Goal: Task Accomplishment & Management: Manage account settings

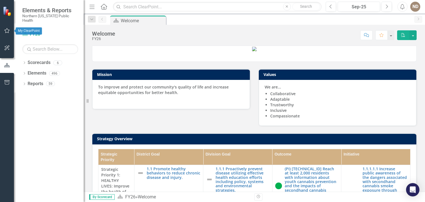
click at [9, 30] on icon "button" at bounding box center [7, 30] width 6 height 4
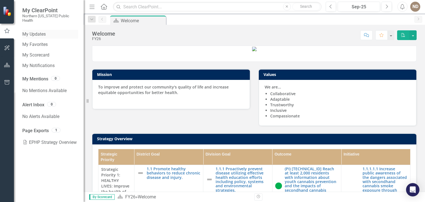
click at [52, 31] on link "My Updates" at bounding box center [50, 34] width 56 height 6
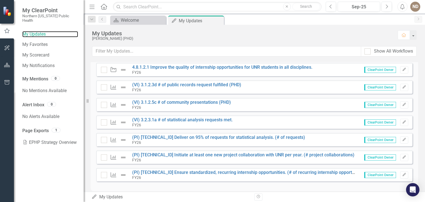
scroll to position [179, 0]
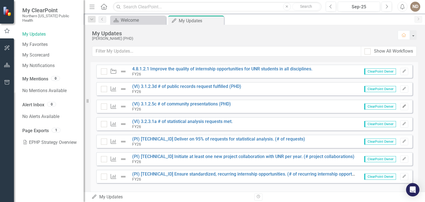
click at [404, 106] on button "Edit" at bounding box center [404, 106] width 8 height 7
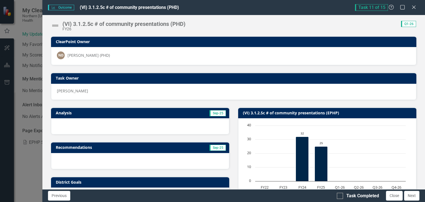
click at [56, 26] on img at bounding box center [55, 25] width 9 height 9
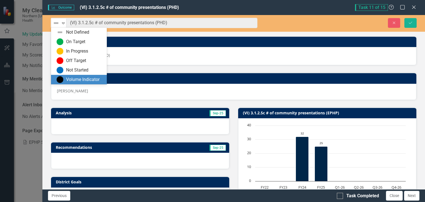
click at [76, 78] on div "Volume Indicator" at bounding box center [82, 80] width 33 height 6
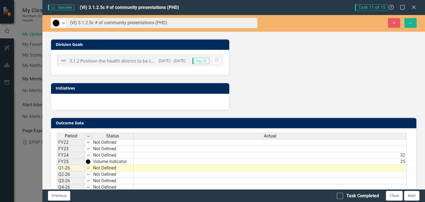
scroll to position [184, 0]
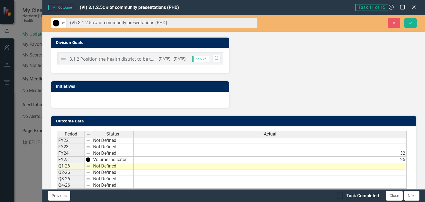
click at [178, 165] on td at bounding box center [269, 166] width 273 height 6
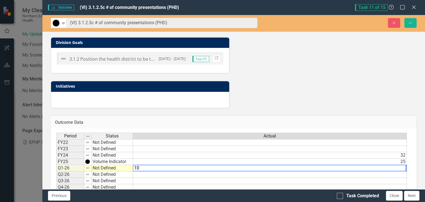
type textarea "10"
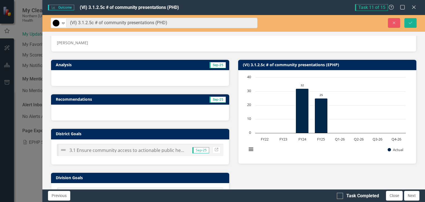
scroll to position [0, 0]
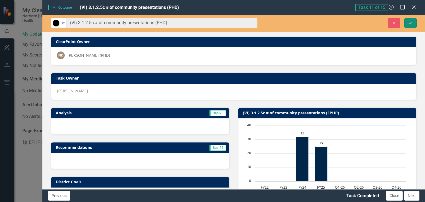
click at [409, 21] on icon "Save" at bounding box center [410, 23] width 5 height 4
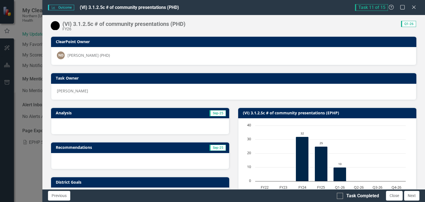
click at [417, 8] on div "Task 11 of 15 Help Maximize Close" at bounding box center [387, 7] width 64 height 7
click at [413, 8] on icon at bounding box center [413, 7] width 4 height 4
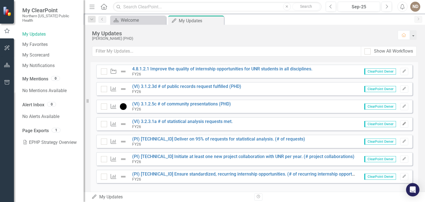
click at [402, 122] on icon "Edit" at bounding box center [404, 123] width 4 height 3
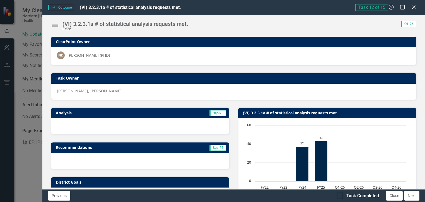
click at [55, 24] on img at bounding box center [55, 25] width 9 height 9
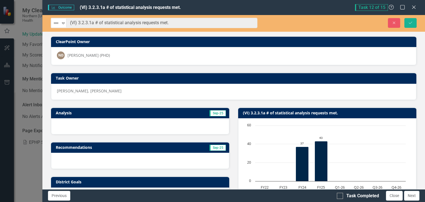
click at [55, 24] on img at bounding box center [56, 23] width 7 height 7
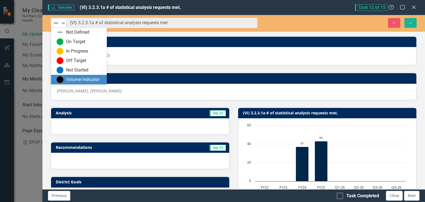
click at [74, 78] on div "Volume Indicator" at bounding box center [82, 80] width 33 height 6
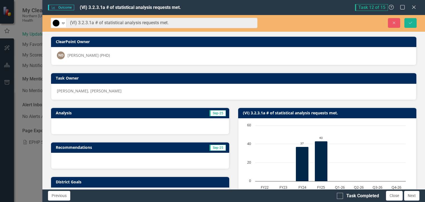
scroll to position [195, 0]
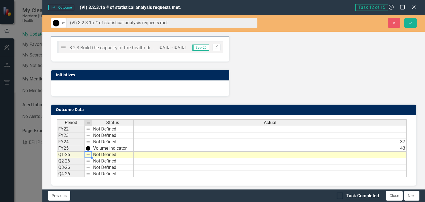
click at [87, 153] on img at bounding box center [88, 155] width 4 height 4
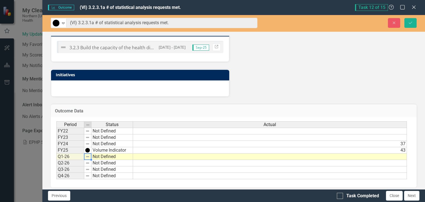
click at [364, 154] on td at bounding box center [270, 157] width 274 height 6
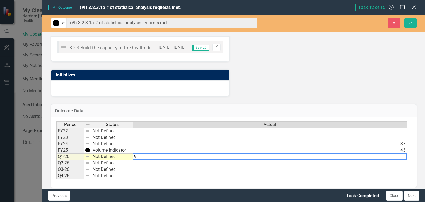
type textarea "9"
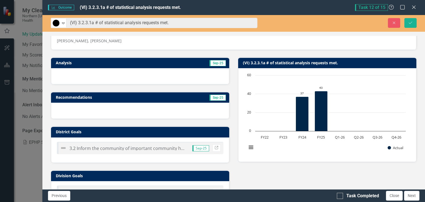
scroll to position [38, 0]
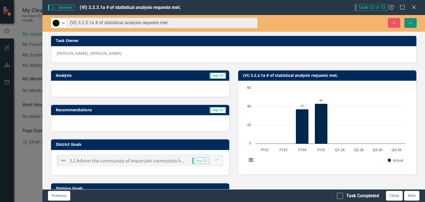
click at [409, 23] on icon "Save" at bounding box center [410, 23] width 5 height 4
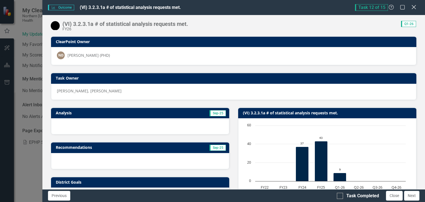
click at [414, 6] on icon "Close" at bounding box center [413, 6] width 7 height 5
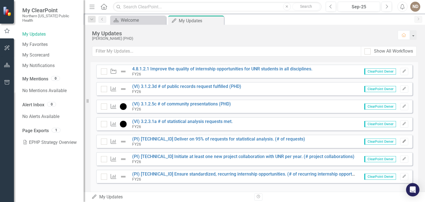
click at [402, 142] on icon "Edit" at bounding box center [404, 141] width 4 height 3
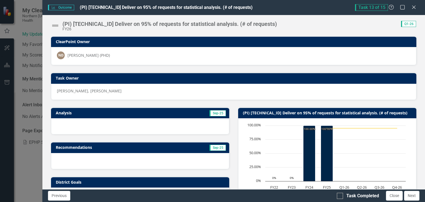
click at [52, 26] on img at bounding box center [55, 25] width 9 height 9
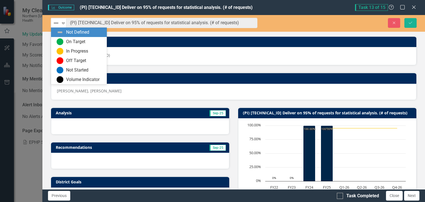
click at [53, 26] on img at bounding box center [56, 23] width 7 height 7
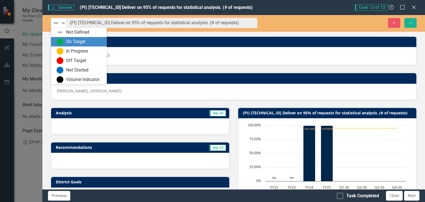
click at [60, 43] on img at bounding box center [60, 41] width 7 height 7
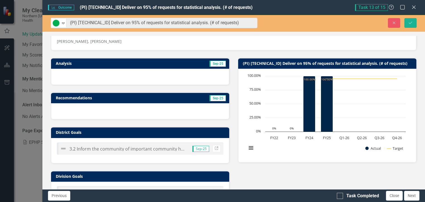
scroll to position [48, 0]
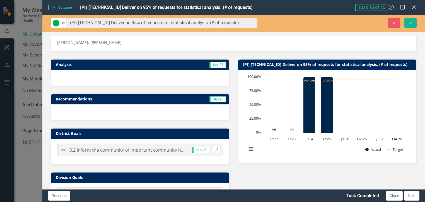
click at [186, 66] on td "Sep-25" at bounding box center [182, 65] width 88 height 8
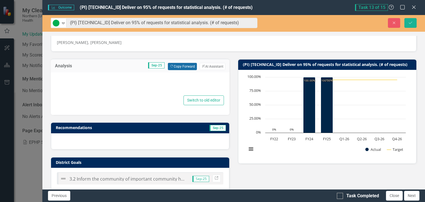
click at [186, 66] on button "Copy Forward Copy Forward" at bounding box center [182, 66] width 29 height 7
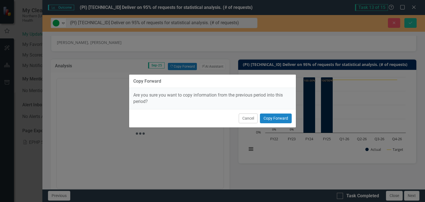
scroll to position [0, 0]
click at [279, 117] on button "Copy Forward" at bounding box center [276, 119] width 32 height 10
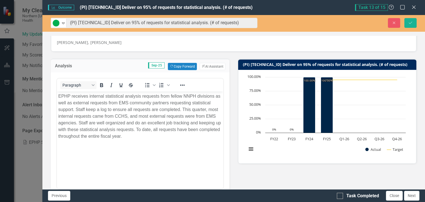
click at [66, 98] on p "EPHP receives internal statistical analysis requests from fellow NNPH divisions…" at bounding box center [140, 116] width 164 height 47
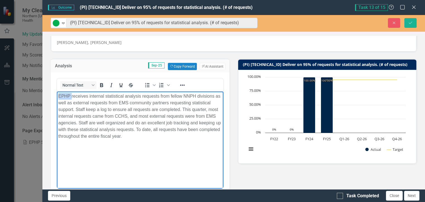
click at [66, 98] on p "EPHP receives internal statistical analysis requests from fellow NNPH divisions…" at bounding box center [140, 116] width 164 height 47
drag, startPoint x: 183, startPoint y: 109, endPoint x: 190, endPoint y: 109, distance: 6.4
click at [190, 109] on p "PHD receives internal statistical analysis requests from fellow NNPH divisions …" at bounding box center [140, 116] width 164 height 47
click at [147, 133] on p "PHD receives internal statistical analysis requests from fellow NNPH divisions …" at bounding box center [140, 116] width 164 height 47
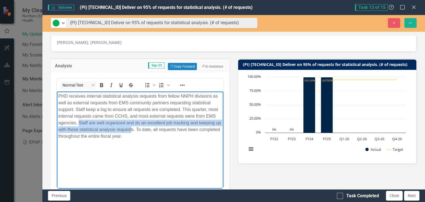
drag, startPoint x: 79, startPoint y: 123, endPoint x: 138, endPoint y: 132, distance: 59.6
click at [138, 132] on p "PHD receives internal statistical analysis requests from fellow NNPH divisions …" at bounding box center [140, 116] width 164 height 47
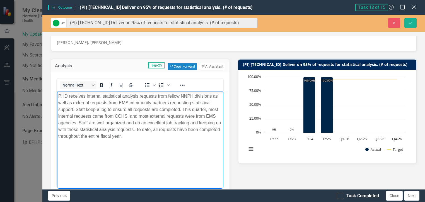
click at [159, 141] on body "PHD receives internal statistical analysis requests from fellow NNPH divisions …" at bounding box center [140, 133] width 166 height 84
drag, startPoint x: 152, startPoint y: 140, endPoint x: 79, endPoint y: 139, distance: 73.6
click at [79, 139] on body "PHD receives internal statistical analysis requests from fellow NNPH divisions …" at bounding box center [140, 133] width 166 height 84
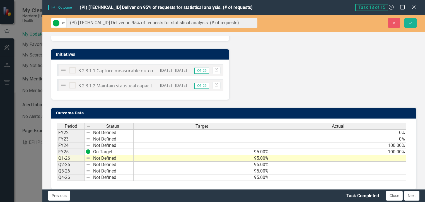
scroll to position [343, 0]
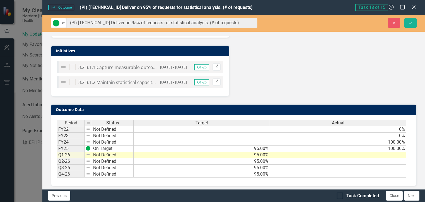
click at [325, 152] on td at bounding box center [338, 155] width 136 height 6
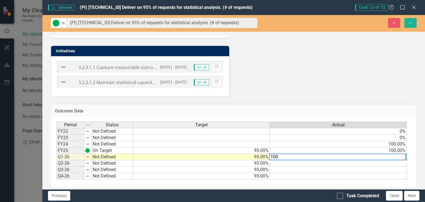
type textarea "95"
click at [226, 173] on td "95.00%" at bounding box center [201, 176] width 137 height 6
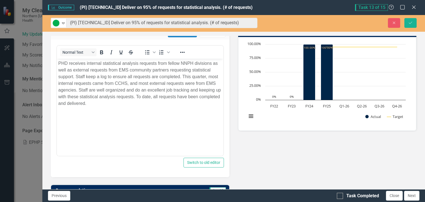
scroll to position [0, 0]
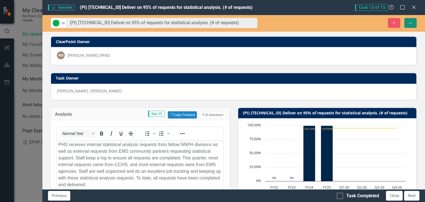
click at [410, 21] on icon "Save" at bounding box center [410, 23] width 5 height 4
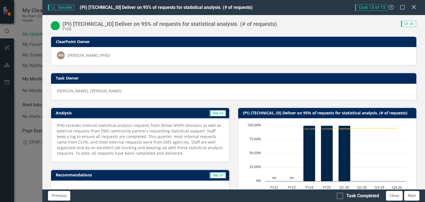
click at [415, 9] on icon "Close" at bounding box center [413, 6] width 7 height 5
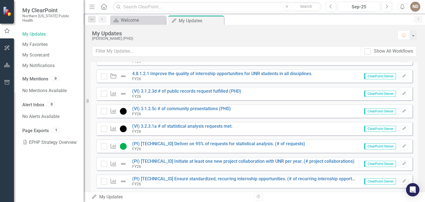
scroll to position [186, 0]
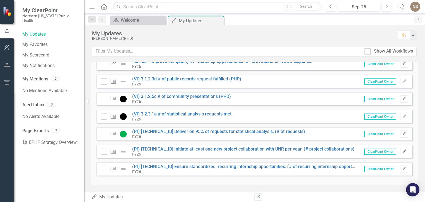
click at [402, 150] on icon "Edit" at bounding box center [404, 151] width 4 height 3
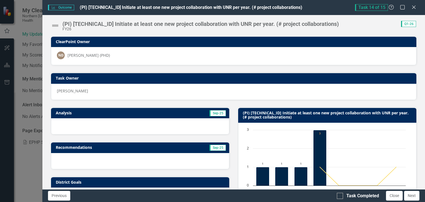
click at [56, 25] on img at bounding box center [55, 25] width 9 height 9
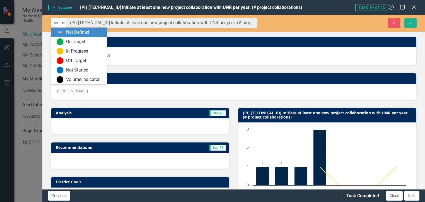
click at [56, 25] on img at bounding box center [56, 23] width 7 height 7
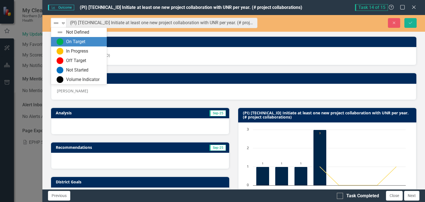
click at [64, 43] on div "On Target" at bounding box center [80, 41] width 47 height 7
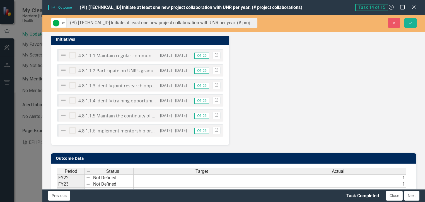
scroll to position [280, 0]
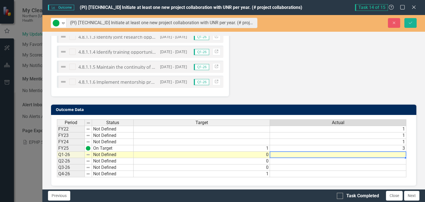
click at [380, 154] on td at bounding box center [338, 155] width 136 height 6
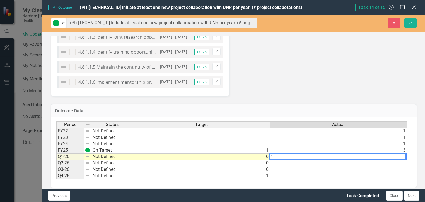
type textarea "1"
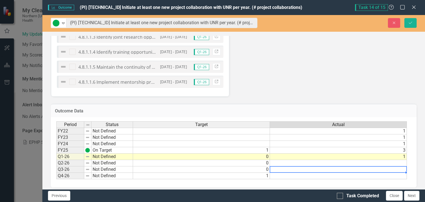
click at [371, 167] on td at bounding box center [338, 170] width 137 height 6
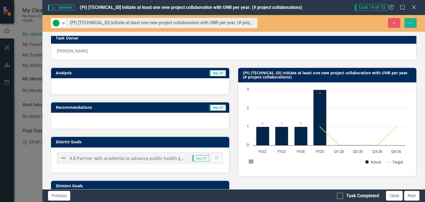
scroll to position [3, 0]
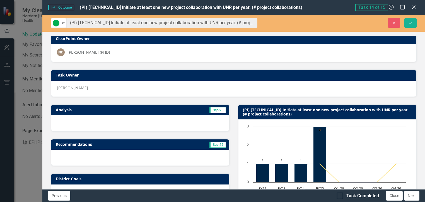
click at [170, 108] on td "Sep-25" at bounding box center [182, 110] width 88 height 8
click at [173, 108] on td "Sep-25" at bounding box center [182, 110] width 88 height 8
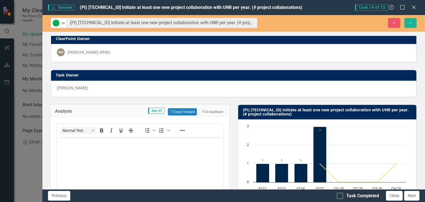
scroll to position [0, 0]
click at [184, 109] on button "Copy Forward Copy Forward" at bounding box center [182, 111] width 29 height 7
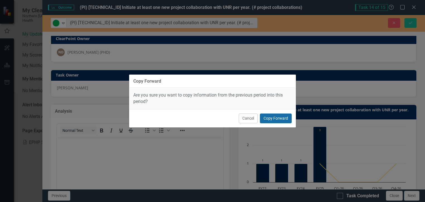
click at [282, 118] on button "Copy Forward" at bounding box center [276, 119] width 32 height 10
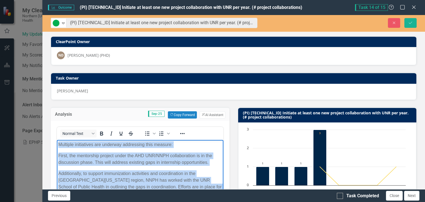
drag, startPoint x: 85, startPoint y: 202, endPoint x: 58, endPoint y: 143, distance: 64.9
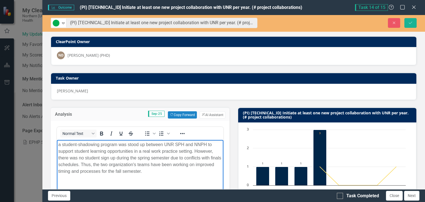
click at [60, 145] on p "a student-shadowing program was stood up between UNR SPH and NNPH to support st…" at bounding box center [140, 157] width 164 height 33
click at [101, 154] on p "In the fall semester of 2025, the new student-shadowing program was stood up be…" at bounding box center [140, 157] width 164 height 33
click at [122, 151] on p "In the fall semester of 2025, the new student-shadowing program was stood up be…" at bounding box center [140, 157] width 164 height 33
click at [105, 161] on p "In the fall semester of 2025, the new student-shadowing program was stood up be…" at bounding box center [140, 157] width 164 height 33
drag, startPoint x: 101, startPoint y: 159, endPoint x: 156, endPoint y: 179, distance: 58.7
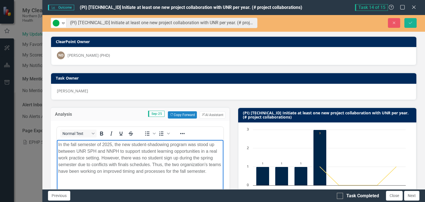
click at [156, 175] on p "In the fall semester of 2025, the new student-shadowing program was stood up be…" at bounding box center [140, 157] width 164 height 33
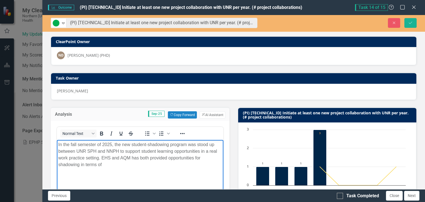
click at [132, 157] on p "In the fall semester of 2025, the new student-shadowing program was stood up be…" at bounding box center [140, 154] width 164 height 27
click at [121, 164] on p "In the fall semester of 2025, the new student-shadowing program was stood up be…" at bounding box center [140, 154] width 164 height 27
click at [212, 157] on p "In the fall semester of 2025, the new student-shadowing program was stood up be…" at bounding box center [140, 154] width 164 height 27
click at [181, 165] on p "In the fall semester of 2025, the new student-shadowing program was stood up be…" at bounding box center [140, 154] width 164 height 27
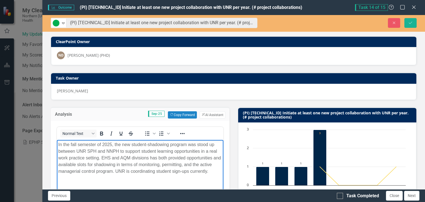
click at [417, 23] on div "Close Save" at bounding box center [345, 23] width 151 height 10
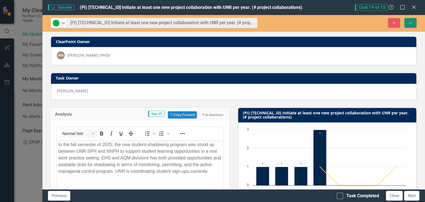
click at [412, 24] on icon "Save" at bounding box center [410, 23] width 5 height 4
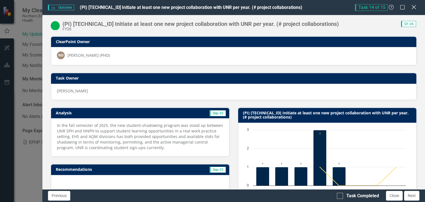
click at [416, 6] on icon "Close" at bounding box center [413, 6] width 7 height 5
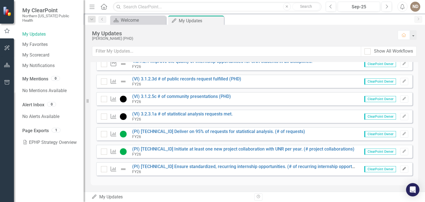
click at [402, 172] on button "Edit" at bounding box center [404, 169] width 8 height 7
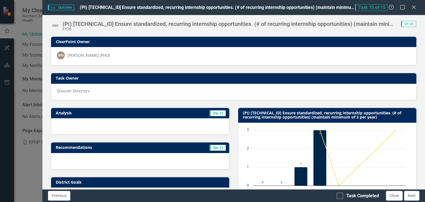
click at [159, 114] on td "Sep-25" at bounding box center [182, 114] width 88 height 8
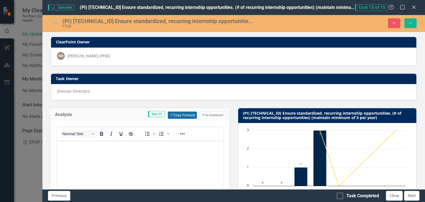
click at [184, 113] on button "Copy Forward Copy Forward" at bounding box center [182, 115] width 29 height 7
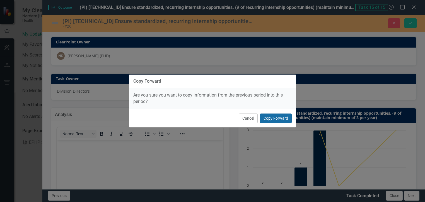
click at [270, 118] on button "Copy Forward" at bounding box center [276, 119] width 32 height 10
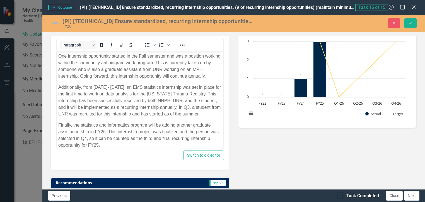
scroll to position [88, 0]
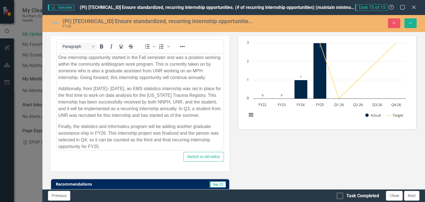
click at [103, 119] on p "Additionally, from [DATE]- [DATE], an EMS statistics internship was set in plac…" at bounding box center [140, 102] width 164 height 33
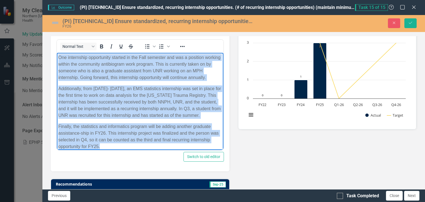
scroll to position [0, 0]
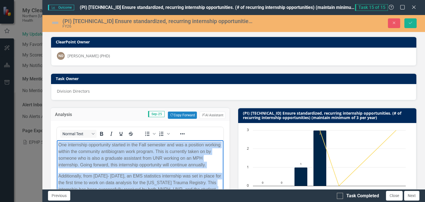
drag, startPoint x: 123, startPoint y: 229, endPoint x: 57, endPoint y: 143, distance: 108.4
click at [57, 143] on body "One internship opportunity started in the Fall semester and was a position work…" at bounding box center [140, 191] width 166 height 103
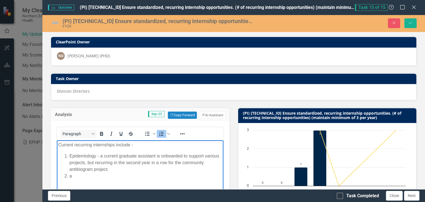
scroll to position [186, 0]
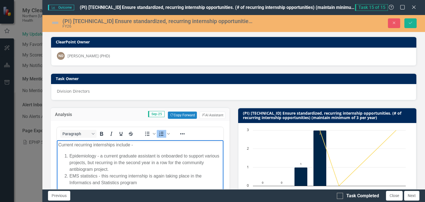
click at [164, 159] on li "Epidemiology - a current graduate assistant is onboarded to support various pro…" at bounding box center [145, 163] width 152 height 20
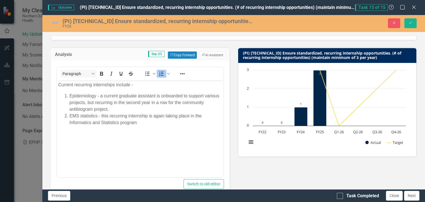
scroll to position [61, 0]
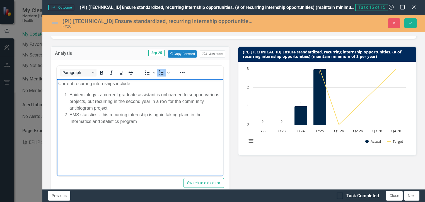
click at [152, 122] on li "EMS statistics - this recurring internship is again taking place in the Informa…" at bounding box center [145, 118] width 152 height 13
click at [126, 127] on li "EMS statistics - this recurring internship is again taking place in the Informa…" at bounding box center [145, 122] width 152 height 20
drag, startPoint x: 152, startPoint y: 128, endPoint x: 156, endPoint y: 128, distance: 3.4
click at [156, 128] on li "EMS statistics - this recurring internship is again taking place in the Informa…" at bounding box center [145, 122] width 152 height 20
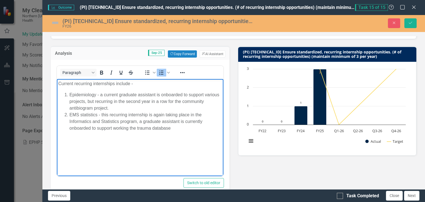
click at [156, 128] on li "EMS statistics - this recurring internship is again taking place in the Informa…" at bounding box center [145, 122] width 152 height 20
click at [129, 127] on li "EMS statistics - this recurring internship is again taking place in the Informa…" at bounding box center [145, 122] width 152 height 20
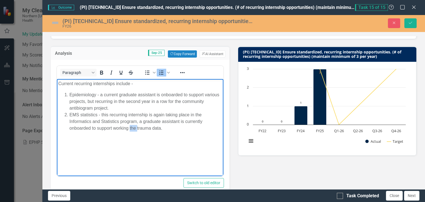
click at [129, 127] on li "EMS statistics - this recurring internship is again taking place in the Informa…" at bounding box center [145, 122] width 152 height 20
click at [156, 130] on li "EMS statistics - this recurring internship is again taking place in the Informa…" at bounding box center [145, 122] width 152 height 20
click at [82, 114] on li "EMS statistics - this recurring internship is again taking place in the Informa…" at bounding box center [145, 122] width 152 height 20
click at [88, 115] on li "Statistics - this recurring internship is again taking place in the Informatics…" at bounding box center [145, 122] width 152 height 20
click at [120, 134] on li "Statistics and CDIP" at bounding box center [145, 135] width 152 height 7
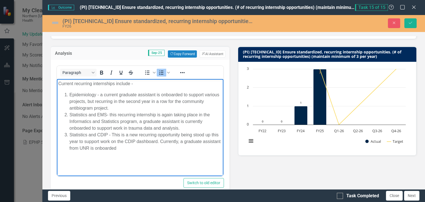
click at [143, 122] on li "Statistics and EMS- this recurring internship is again taking place in the Info…" at bounding box center [145, 122] width 152 height 20
click at [154, 94] on li "Epidemiology - a current graduate assistant is onboarded to support various pro…" at bounding box center [145, 102] width 152 height 20
click at [155, 94] on li "Epidemiology - a current graduate assistant is onboarded to support various pro…" at bounding box center [145, 102] width 152 height 20
click at [142, 146] on li "Statistics and CDIP - This is a new recurring opportunity being stood up this y…" at bounding box center [145, 142] width 152 height 20
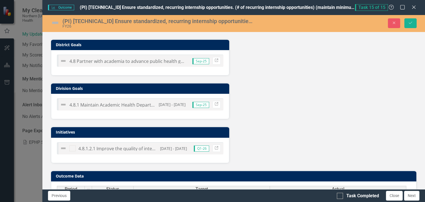
scroll to position [329, 0]
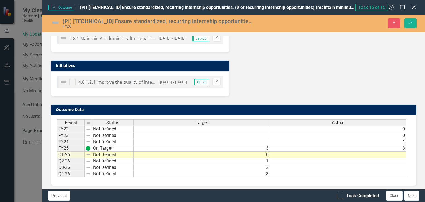
click at [371, 154] on td at bounding box center [338, 155] width 136 height 6
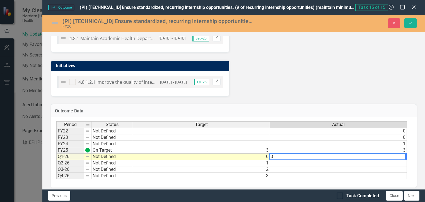
type textarea "3"
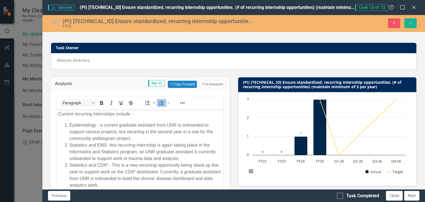
scroll to position [0, 0]
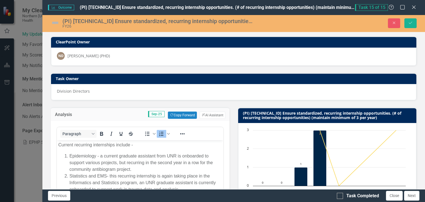
click at [54, 23] on img at bounding box center [55, 22] width 9 height 9
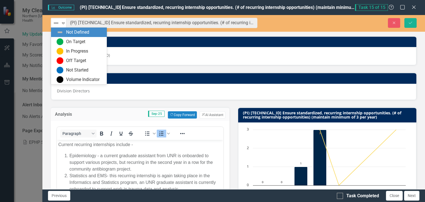
click at [54, 23] on img at bounding box center [56, 23] width 7 height 7
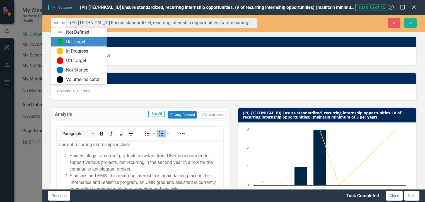
click at [58, 40] on img at bounding box center [60, 41] width 7 height 7
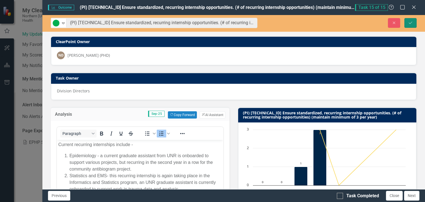
click at [411, 25] on icon "Save" at bounding box center [410, 23] width 5 height 4
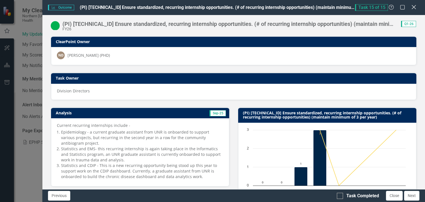
click at [415, 8] on icon "Close" at bounding box center [413, 6] width 7 height 5
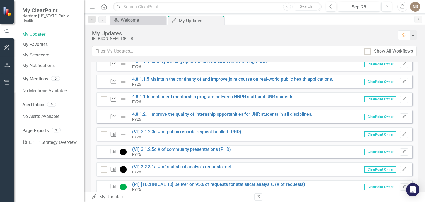
scroll to position [130, 0]
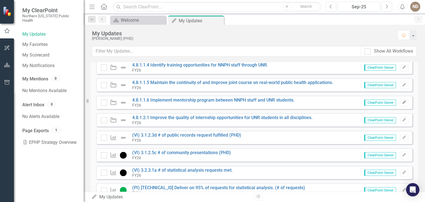
click at [402, 102] on icon "Edit" at bounding box center [404, 102] width 4 height 3
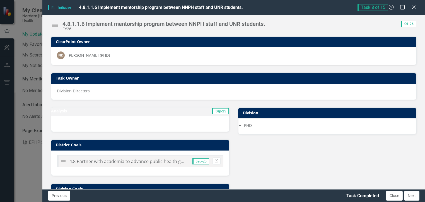
click at [53, 25] on img at bounding box center [55, 25] width 9 height 9
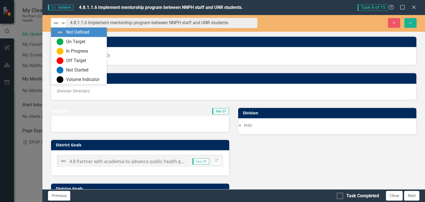
click at [53, 25] on img at bounding box center [56, 23] width 7 height 7
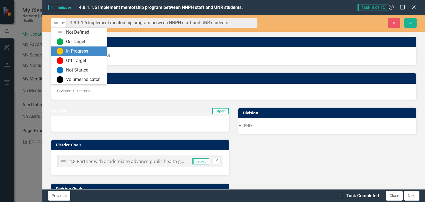
click at [69, 52] on div "In Progress" at bounding box center [77, 51] width 22 height 6
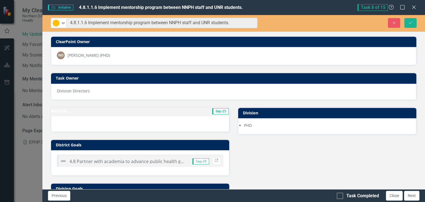
click at [113, 113] on h3 "Analysis" at bounding box center [94, 111] width 86 height 4
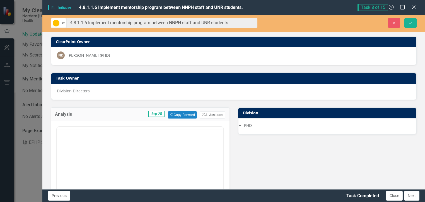
scroll to position [0, 0]
click at [183, 115] on button "Copy Forward Copy Forward" at bounding box center [182, 114] width 29 height 7
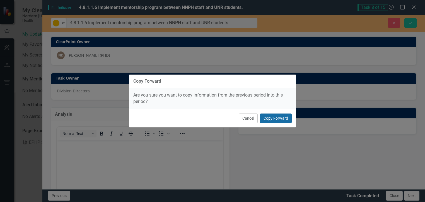
click at [274, 117] on button "Copy Forward" at bounding box center [276, 119] width 32 height 10
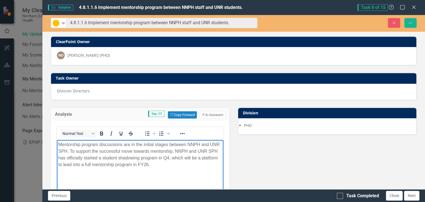
click at [155, 166] on p "Mentorship program discussions are in the initial stages between NNPH and UNR S…" at bounding box center [140, 154] width 164 height 27
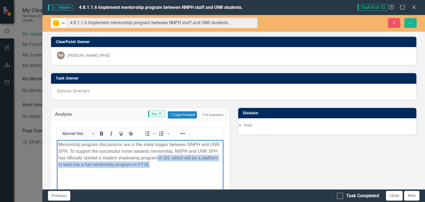
drag, startPoint x: 155, startPoint y: 166, endPoint x: 157, endPoint y: 159, distance: 7.2
click at [157, 159] on p "Mentorship program discussions are in the initial stages between NNPH and UNR S…" at bounding box center [140, 154] width 164 height 27
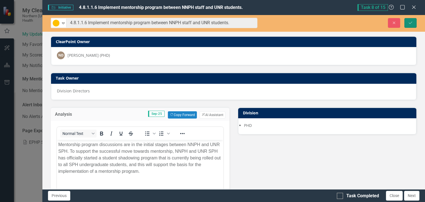
click at [415, 19] on button "Save" at bounding box center [410, 23] width 12 height 10
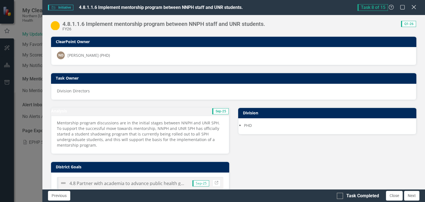
click at [414, 9] on icon "Close" at bounding box center [413, 6] width 7 height 5
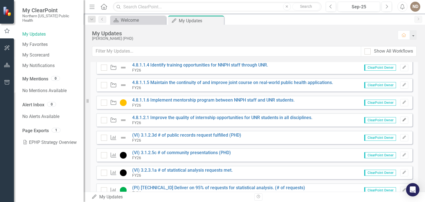
click at [402, 119] on icon "Edit" at bounding box center [404, 119] width 4 height 3
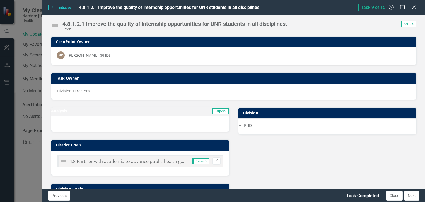
click at [54, 26] on img at bounding box center [55, 25] width 9 height 9
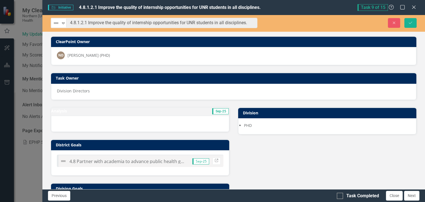
click at [54, 26] on img at bounding box center [56, 23] width 7 height 7
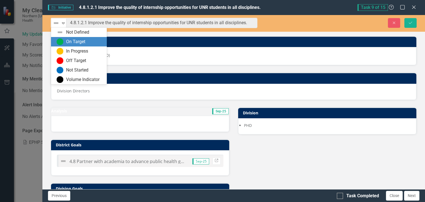
click at [65, 39] on div "On Target" at bounding box center [80, 41] width 47 height 7
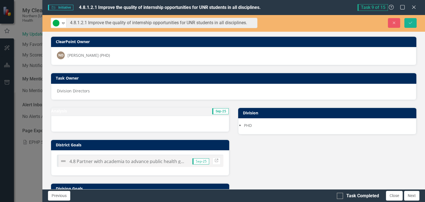
click at [104, 109] on td "Analysis" at bounding box center [94, 112] width 86 height 8
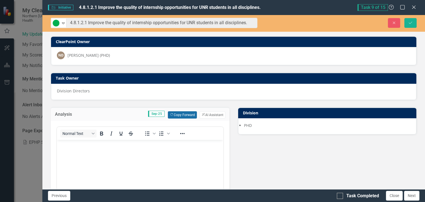
click at [170, 115] on icon "Copy Forward" at bounding box center [172, 114] width 4 height 3
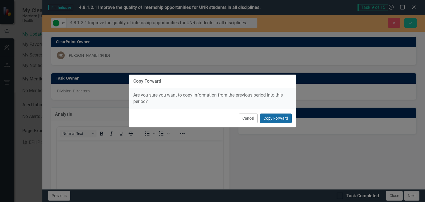
click at [268, 119] on button "Copy Forward" at bounding box center [276, 119] width 32 height 10
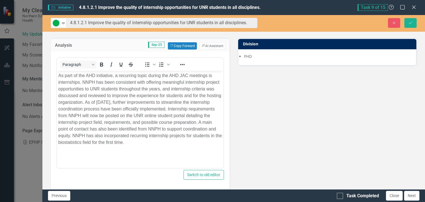
scroll to position [72, 0]
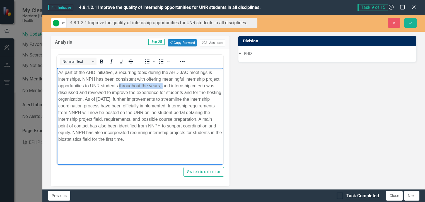
drag, startPoint x: 118, startPoint y: 85, endPoint x: 162, endPoint y: 84, distance: 43.5
click at [162, 84] on p "As part of the AHD initiative, a recurring topic during the AHD JAC meetings is…" at bounding box center [140, 106] width 164 height 74
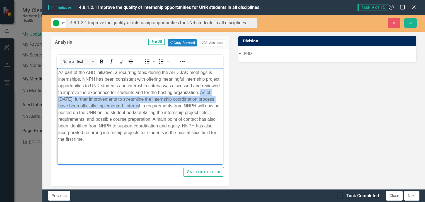
drag, startPoint x: 200, startPoint y: 92, endPoint x: 142, endPoint y: 108, distance: 60.5
click at [142, 108] on p "As part of the AHD initiative, a recurring topic during the AHD JAC meetings is…" at bounding box center [140, 106] width 164 height 74
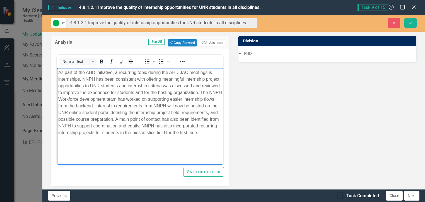
click at [183, 106] on p "As part of the AHD initiative, a recurring topic during the AHD JAC meetings is…" at bounding box center [140, 102] width 164 height 67
click at [198, 105] on p "As part of the AHD initiative, a recurring topic during the AHD JAC meetings is…" at bounding box center [140, 102] width 164 height 67
click at [151, 126] on p "As part of the AHD initiative, a recurring topic during the AHD JAC meetings is…" at bounding box center [140, 102] width 164 height 67
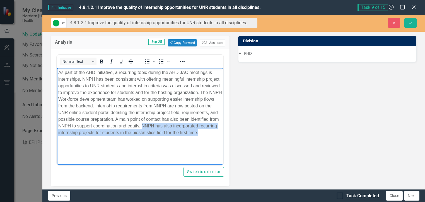
drag, startPoint x: 217, startPoint y: 133, endPoint x: 152, endPoint y: 127, distance: 64.9
click at [152, 127] on p "As part of the AHD initiative, a recurring topic during the AHD JAC meetings is…" at bounding box center [140, 102] width 164 height 67
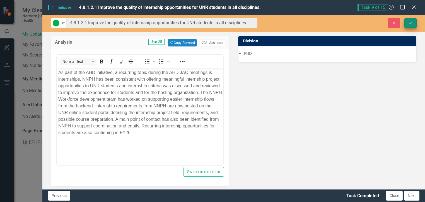
click at [406, 20] on button "Save" at bounding box center [410, 23] width 12 height 10
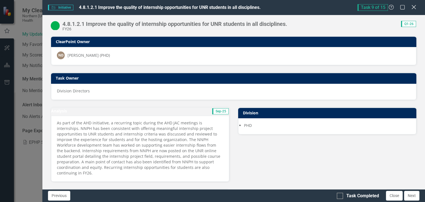
click at [412, 9] on icon at bounding box center [413, 7] width 4 height 4
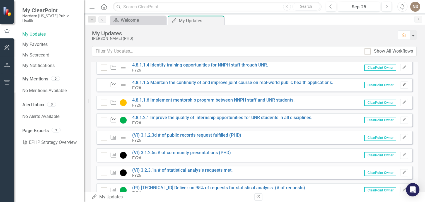
click at [402, 85] on icon "Edit" at bounding box center [404, 84] width 4 height 3
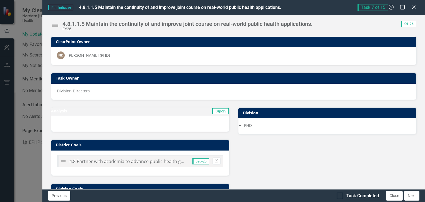
click at [99, 111] on h3 "Analysis" at bounding box center [94, 111] width 86 height 4
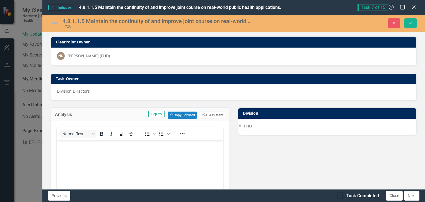
scroll to position [0, 0]
click at [173, 112] on button "Copy Forward Copy Forward" at bounding box center [182, 115] width 29 height 7
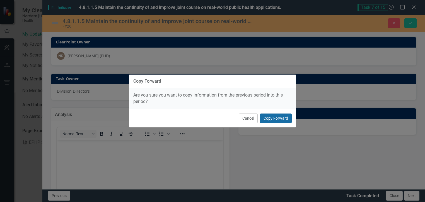
click at [279, 120] on button "Copy Forward" at bounding box center [276, 119] width 32 height 10
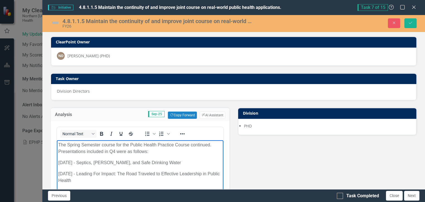
click at [76, 146] on p "The Spring Semester course for the Public Health Practice Course continued. Pre…" at bounding box center [140, 148] width 164 height 13
click at [116, 152] on p "The 2025 Fall Semester course for the Public Health Practice Course continued. …" at bounding box center [140, 148] width 164 height 13
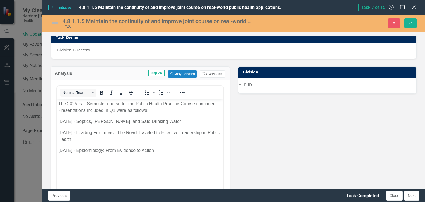
scroll to position [45, 0]
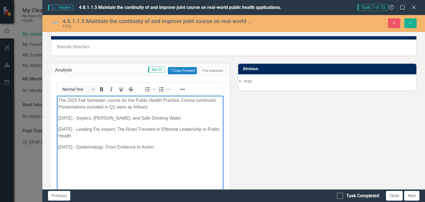
drag, startPoint x: 161, startPoint y: 149, endPoint x: 80, endPoint y: 121, distance: 85.4
click at [80, 121] on body "The 2025 Fall Semester course for the Public Health Practice Course continued. …" at bounding box center [140, 138] width 166 height 84
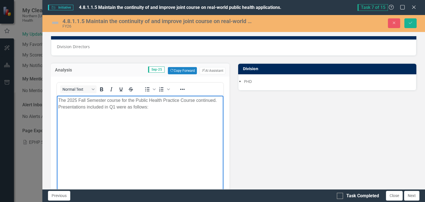
click at [51, 22] on img at bounding box center [55, 22] width 9 height 9
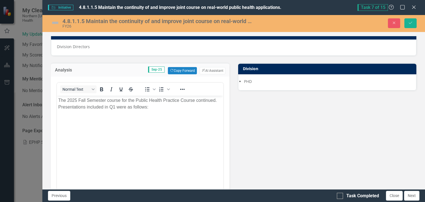
click at [51, 22] on img at bounding box center [55, 22] width 9 height 9
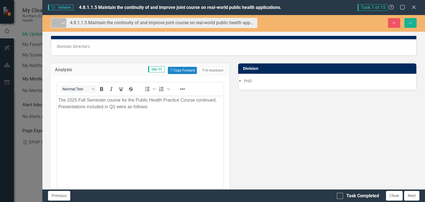
click at [57, 23] on img at bounding box center [56, 23] width 7 height 7
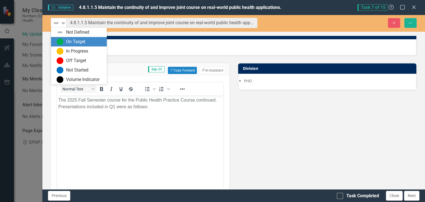
click at [65, 42] on div "On Target" at bounding box center [80, 41] width 47 height 7
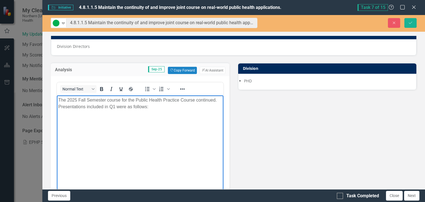
click at [76, 120] on p "Rich Text Area. Press ALT-0 for help." at bounding box center [140, 118] width 164 height 7
click at [162, 113] on body "The 2025 Fall Semester course for the Public Health Practice Course continued. …" at bounding box center [140, 137] width 166 height 84
click at [150, 106] on p "The 2025 Fall Semester course for the Public Health Practice Course continued. …" at bounding box center [140, 103] width 164 height 13
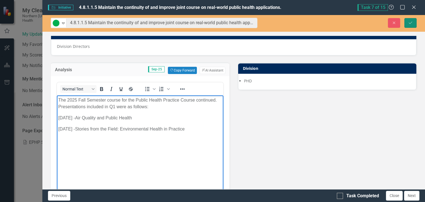
click at [416, 25] on button "Save" at bounding box center [410, 23] width 12 height 10
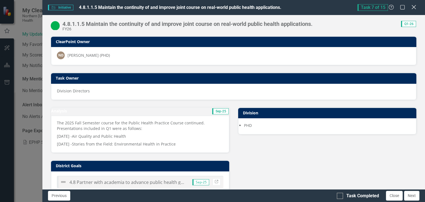
click at [415, 9] on icon at bounding box center [413, 7] width 4 height 4
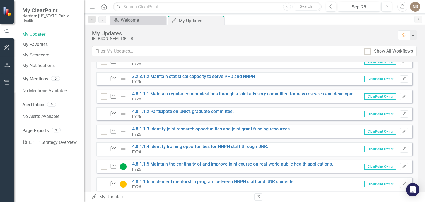
scroll to position [66, 0]
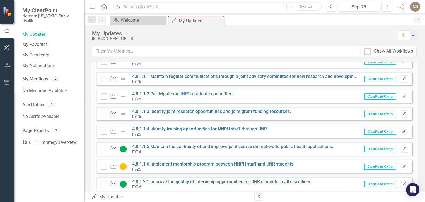
click at [402, 130] on icon "Edit" at bounding box center [404, 131] width 4 height 3
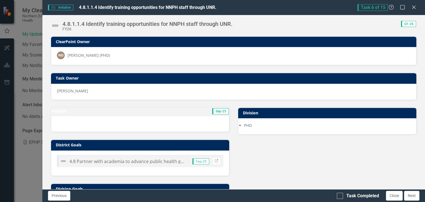
click at [130, 113] on h3 "Analysis" at bounding box center [94, 111] width 86 height 4
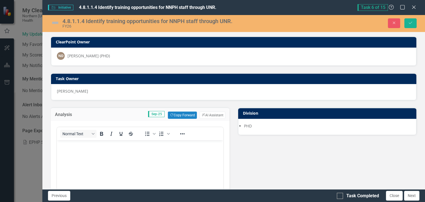
scroll to position [0, 0]
click at [54, 21] on img at bounding box center [55, 22] width 9 height 9
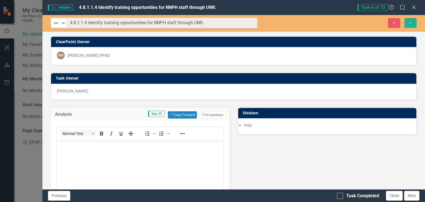
click at [54, 21] on img at bounding box center [56, 23] width 7 height 7
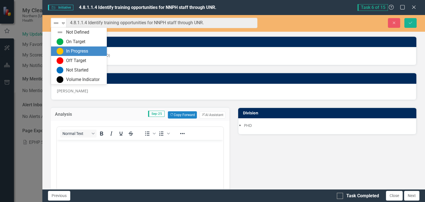
click at [82, 50] on div "In Progress" at bounding box center [77, 51] width 22 height 6
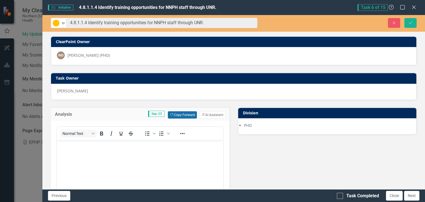
click at [178, 116] on button "Copy Forward Copy Forward" at bounding box center [182, 114] width 29 height 7
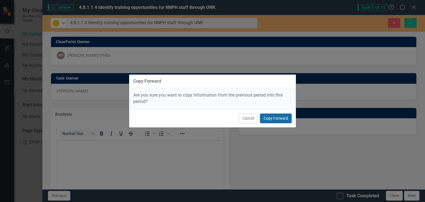
click at [283, 118] on button "Copy Forward" at bounding box center [276, 119] width 32 height 10
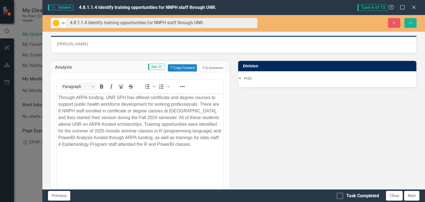
scroll to position [48, 0]
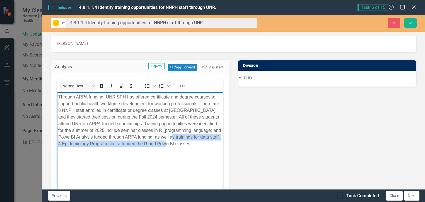
drag, startPoint x: 193, startPoint y: 147, endPoint x: 179, endPoint y: 134, distance: 18.3
click at [179, 134] on body "Through ARPA funding, UNR SPH has offered certificate and degree courses to sup…" at bounding box center [140, 134] width 166 height 84
click at [179, 134] on p "Through ARPA funding, UNR SPH has offered certificate and degree courses to sup…" at bounding box center [140, 121] width 164 height 54
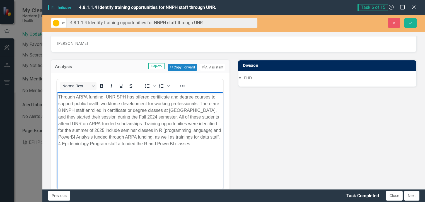
click at [201, 104] on p "Through ARPA funding, UNR SPH has offered certificate and degree courses to sup…" at bounding box center [140, 121] width 164 height 54
click at [200, 103] on p "Through ARPA funding, UNR SPH has offered certificate and degree courses to sup…" at bounding box center [140, 121] width 164 height 54
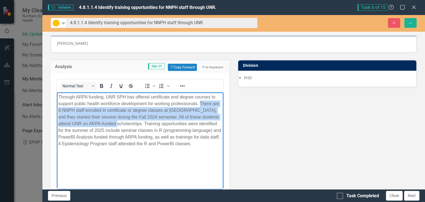
drag, startPoint x: 200, startPoint y: 103, endPoint x: 114, endPoint y: 126, distance: 88.9
click at [114, 126] on p "Through ARPA funding, UNR SPH has offered certificate and degree courses to sup…" at bounding box center [140, 121] width 164 height 54
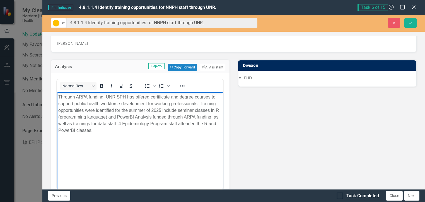
drag, startPoint x: 118, startPoint y: 123, endPoint x: 120, endPoint y: 129, distance: 6.3
click at [120, 129] on p "Through ARPA funding, UNR SPH has offered certificate and degree courses to sup…" at bounding box center [140, 114] width 164 height 40
click at [59, 23] on img at bounding box center [56, 23] width 7 height 7
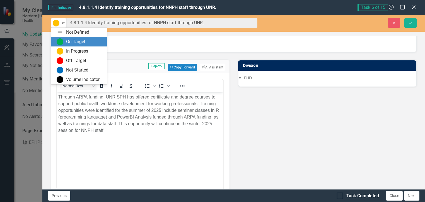
click at [59, 39] on img at bounding box center [60, 41] width 7 height 7
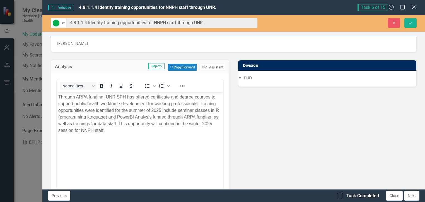
click at [417, 23] on div "Close Save" at bounding box center [345, 23] width 151 height 10
click at [415, 23] on button "Save" at bounding box center [410, 23] width 12 height 10
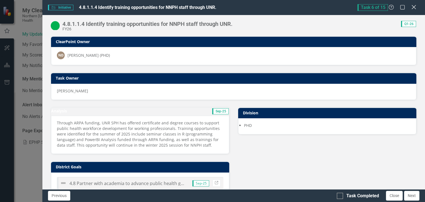
click at [413, 10] on div "Close" at bounding box center [413, 8] width 7 height 8
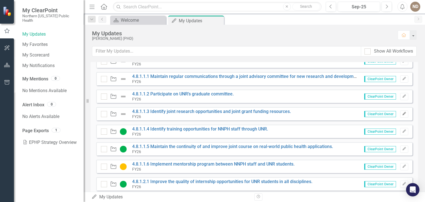
click at [400, 116] on button "Edit" at bounding box center [404, 114] width 8 height 7
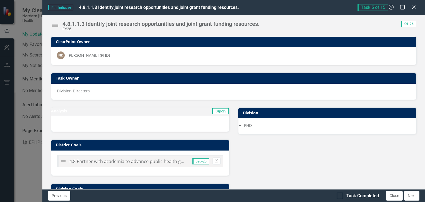
click at [55, 26] on img at bounding box center [55, 25] width 9 height 9
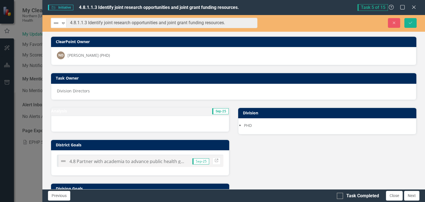
click at [55, 26] on div "Not Defined" at bounding box center [56, 23] width 8 height 8
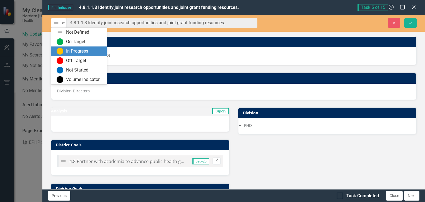
click at [60, 50] on img at bounding box center [60, 51] width 7 height 7
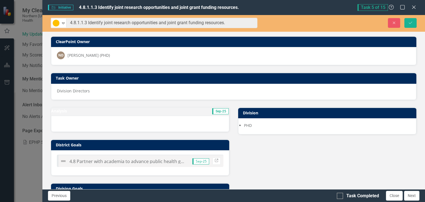
click at [153, 115] on td "Sep-25" at bounding box center [183, 112] width 92 height 8
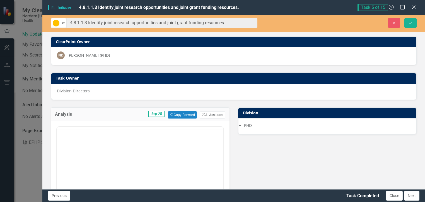
scroll to position [0, 0]
click at [184, 114] on button "Copy Forward Copy Forward" at bounding box center [182, 114] width 29 height 7
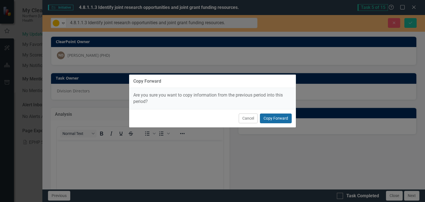
click at [286, 117] on button "Copy Forward" at bounding box center [276, 119] width 32 height 10
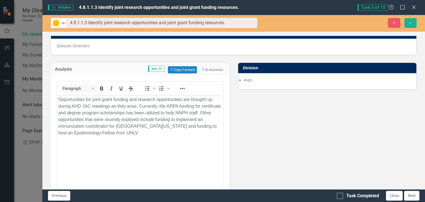
scroll to position [47, 0]
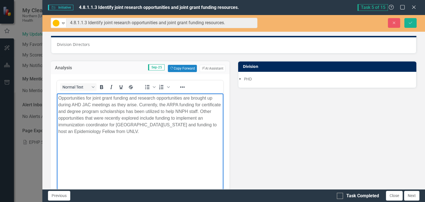
click at [140, 134] on p "Opportunities for joint grant funding and research opportunities are brought up…" at bounding box center [140, 115] width 164 height 40
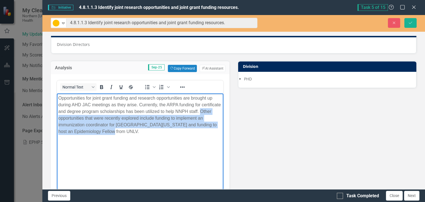
drag, startPoint x: 140, startPoint y: 134, endPoint x: 59, endPoint y: 116, distance: 82.8
click at [59, 116] on p "Opportunities for joint grant funding and research opportunities are brought up…" at bounding box center [140, 115] width 164 height 40
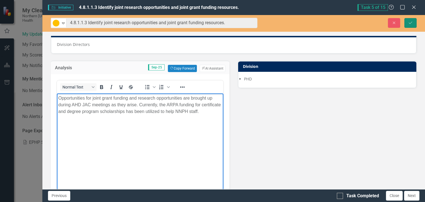
click at [411, 22] on icon "submit" at bounding box center [410, 22] width 3 height 2
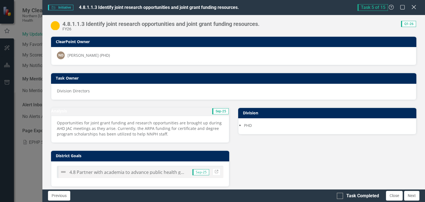
click at [414, 9] on icon "Close" at bounding box center [413, 6] width 7 height 5
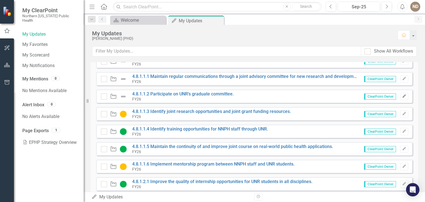
click at [403, 96] on button "Edit" at bounding box center [404, 96] width 8 height 7
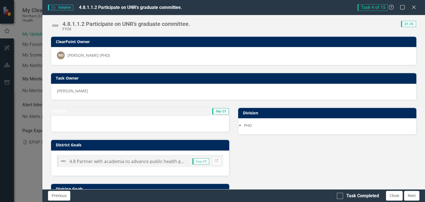
click at [107, 111] on h3 "Analysis" at bounding box center [94, 111] width 86 height 4
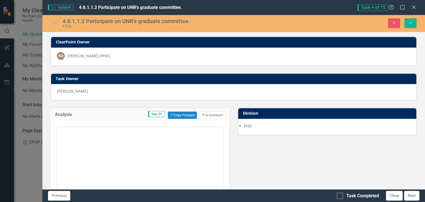
scroll to position [0, 0]
click at [180, 115] on button "Copy Forward Copy Forward" at bounding box center [182, 115] width 29 height 7
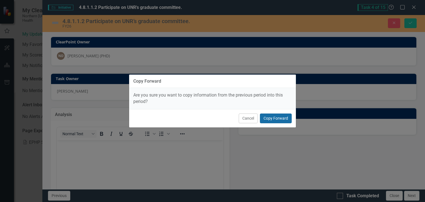
click at [278, 122] on button "Copy Forward" at bounding box center [276, 119] width 32 height 10
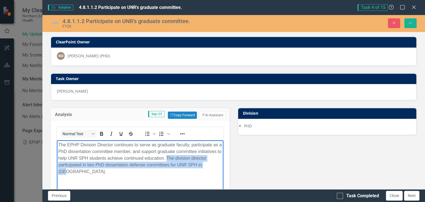
drag, startPoint x: 101, startPoint y: 173, endPoint x: 190, endPoint y: 158, distance: 90.2
click at [190, 158] on p "The EPHP Division Director continues to serve as graduate faculty, participate …" at bounding box center [140, 158] width 164 height 33
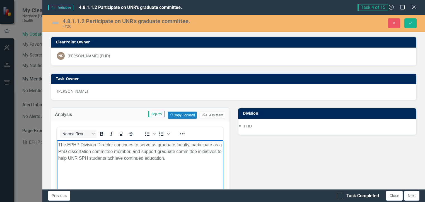
click at [71, 142] on p "The EPHP Division Director continues to serve as graduate faculty, participate …" at bounding box center [140, 152] width 164 height 20
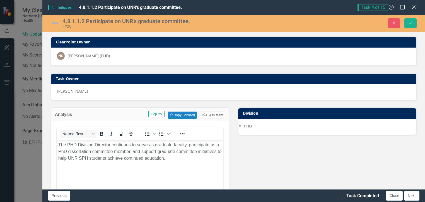
click at [58, 20] on img at bounding box center [55, 22] width 9 height 9
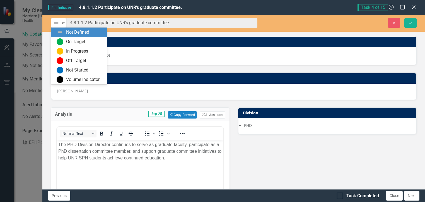
click at [58, 20] on img at bounding box center [56, 23] width 7 height 7
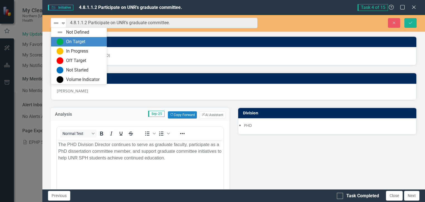
click at [62, 38] on img at bounding box center [60, 41] width 7 height 7
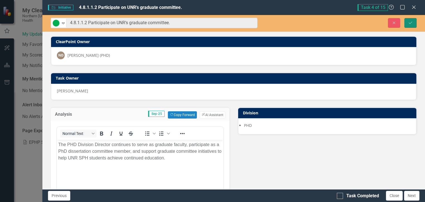
click at [407, 25] on button "Save" at bounding box center [410, 23] width 12 height 10
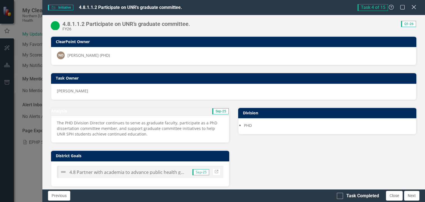
click at [415, 7] on icon "Close" at bounding box center [413, 6] width 7 height 5
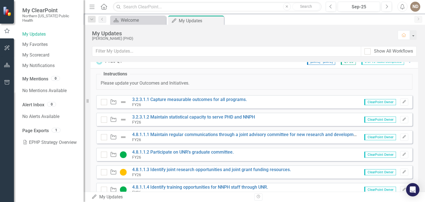
scroll to position [8, 0]
click at [402, 136] on icon "Edit" at bounding box center [404, 136] width 4 height 3
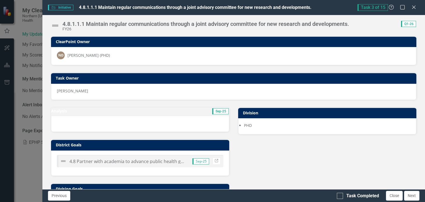
click at [137, 111] on h3 "Analysis" at bounding box center [94, 111] width 86 height 4
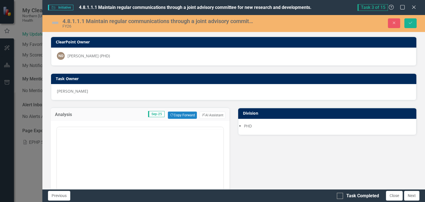
scroll to position [0, 0]
click at [178, 116] on button "Copy Forward Copy Forward" at bounding box center [182, 115] width 29 height 7
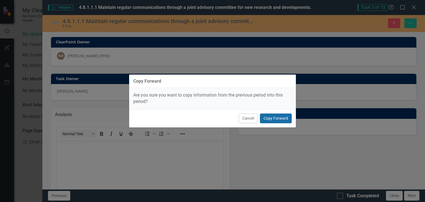
click at [276, 114] on button "Copy Forward" at bounding box center [276, 119] width 32 height 10
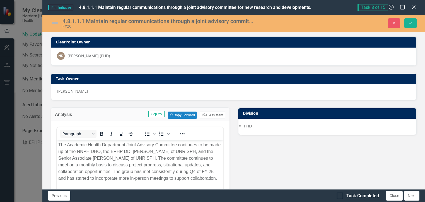
click at [126, 152] on p "The Academic Health Department Joint Advisory Committee continues to be made up…" at bounding box center [140, 162] width 164 height 40
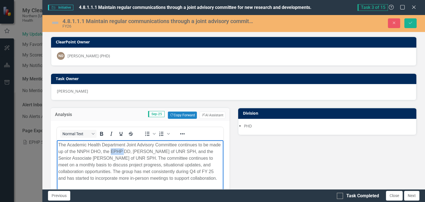
click at [126, 152] on p "The Academic Health Department Joint Advisory Committee continues to be made up…" at bounding box center [140, 162] width 164 height 40
drag, startPoint x: 167, startPoint y: 171, endPoint x: 168, endPoint y: 174, distance: 3.2
click at [168, 174] on p "The Academic Health Department Joint Advisory Committee continues to be made up…" at bounding box center [140, 162] width 164 height 40
drag, startPoint x: 86, startPoint y: 178, endPoint x: 96, endPoint y: 181, distance: 10.0
click at [96, 181] on p "The Academic Health Department Joint Advisory Committee continues to be made up…" at bounding box center [140, 162] width 164 height 40
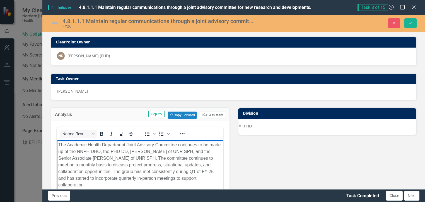
click at [180, 178] on p "The Academic Health Department Joint Advisory Committee continues to be made up…" at bounding box center [140, 165] width 164 height 47
click at [165, 178] on p "The Academic Health Department Joint Advisory Committee continues to be made up…" at bounding box center [140, 165] width 164 height 47
click at [187, 170] on p "The Academic Health Department Joint Advisory Committee continues to be made up…" at bounding box center [140, 165] width 164 height 47
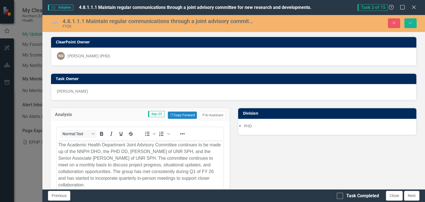
click at [52, 22] on img at bounding box center [55, 22] width 9 height 9
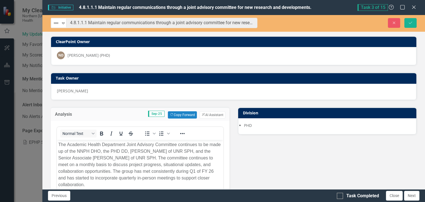
click at [52, 22] on div "Not Defined" at bounding box center [56, 23] width 8 height 8
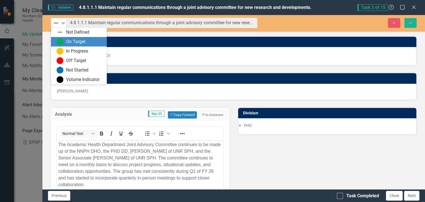
click at [68, 39] on div "On Target" at bounding box center [75, 42] width 19 height 6
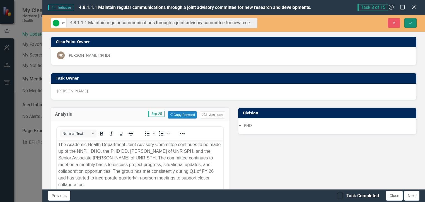
click at [410, 22] on icon "Save" at bounding box center [410, 23] width 5 height 4
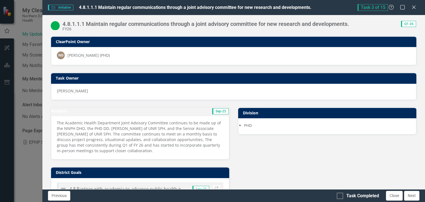
click at [414, 11] on div "Initiative Initiative 4.8.1.1.1 Maintain regular communications through a joint…" at bounding box center [233, 7] width 382 height 15
click at [414, 9] on icon "Close" at bounding box center [413, 6] width 7 height 5
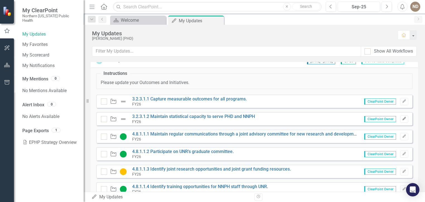
click at [402, 120] on icon "Edit" at bounding box center [404, 118] width 4 height 3
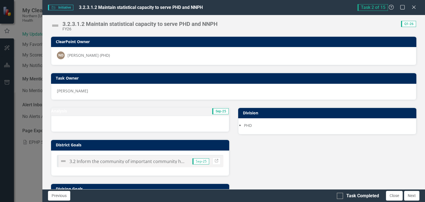
click at [104, 113] on h3 "Analysis" at bounding box center [94, 111] width 86 height 4
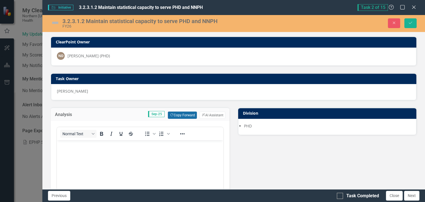
click at [173, 115] on button "Copy Forward Copy Forward" at bounding box center [182, 115] width 29 height 7
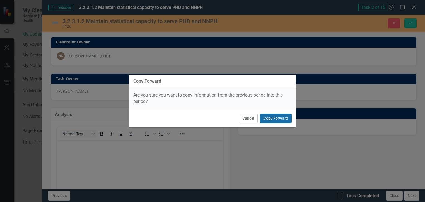
click at [271, 118] on button "Copy Forward" at bounding box center [276, 119] width 32 height 10
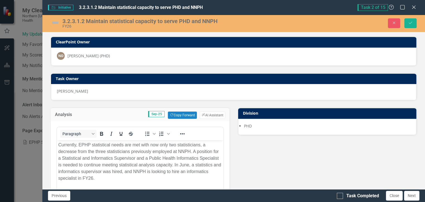
click at [85, 147] on p "Currently, EPHP statistical needs are met with now only two statisticians, a de…" at bounding box center [140, 162] width 164 height 40
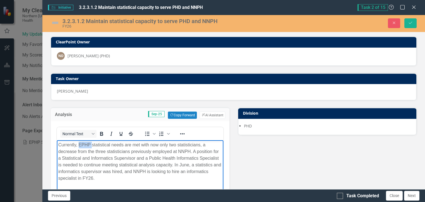
click at [85, 147] on p "Currently, EPHP statistical needs are met with now only two statisticians, a de…" at bounding box center [140, 162] width 164 height 40
click at [137, 158] on p "Currently, PHD statistical needs are met with now only two statisticians, a dec…" at bounding box center [140, 162] width 164 height 40
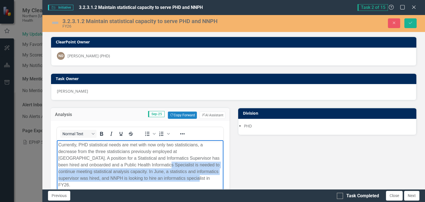
drag, startPoint x: 177, startPoint y: 178, endPoint x: 129, endPoint y: 166, distance: 49.5
click at [129, 166] on p "Currently, PHD statistical needs are met with now only two statisticians, a dec…" at bounding box center [140, 165] width 164 height 47
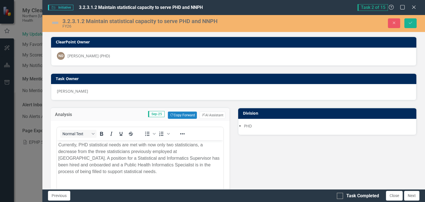
click at [55, 23] on img at bounding box center [55, 22] width 9 height 9
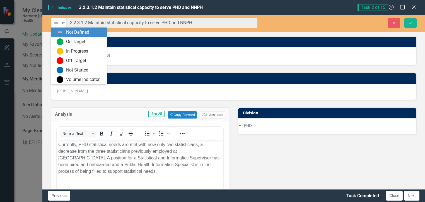
click at [55, 23] on img at bounding box center [56, 23] width 7 height 7
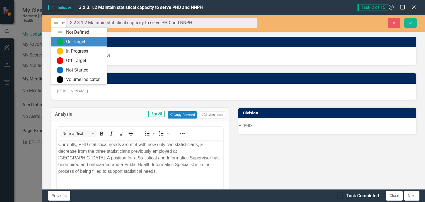
click at [71, 45] on div "On Target" at bounding box center [79, 41] width 56 height 9
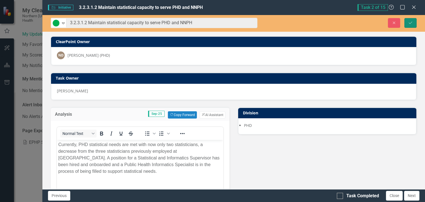
click at [415, 21] on button "Save" at bounding box center [410, 23] width 12 height 10
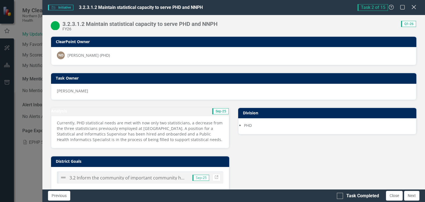
click at [412, 9] on icon "Close" at bounding box center [413, 6] width 7 height 5
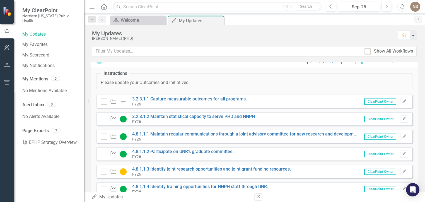
click at [402, 100] on icon "Edit" at bounding box center [404, 101] width 4 height 3
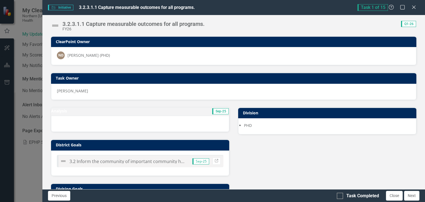
click at [110, 113] on h3 "Analysis" at bounding box center [94, 111] width 86 height 4
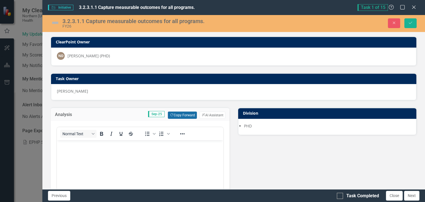
click at [175, 114] on button "Copy Forward Copy Forward" at bounding box center [182, 115] width 29 height 7
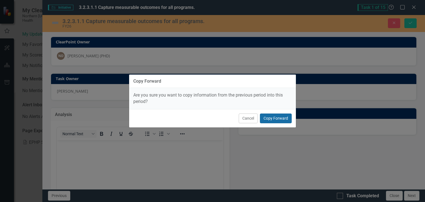
click at [284, 120] on button "Copy Forward" at bounding box center [276, 119] width 32 height 10
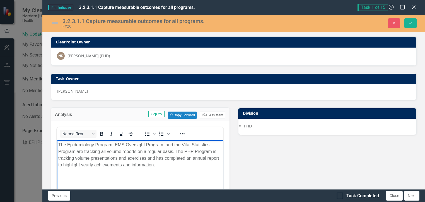
click at [120, 158] on p "The Epidemiology Program, EMS Oversight Program, and the Vital Statistics Progr…" at bounding box center [140, 155] width 164 height 27
click at [174, 166] on p "The Epidemiology Program, EMS Oversight Program, and the Vital Statistics Progr…" at bounding box center [140, 155] width 164 height 27
drag, startPoint x: 174, startPoint y: 166, endPoint x: 176, endPoint y: 150, distance: 16.9
click at [176, 150] on p "The Epidemiology Program, EMS Oversight Program, and the Vital Statistics Progr…" at bounding box center [140, 155] width 164 height 27
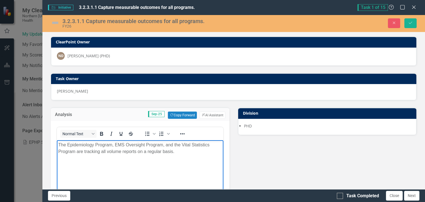
click at [113, 145] on p "The Epidemiology Program, EMS Oversight Program, and the Vital Statistics Progr…" at bounding box center [140, 148] width 164 height 13
click at [114, 145] on p "The Epidemiology Program, EMS Oversight Program, and the Vital Statistics Progr…" at bounding box center [140, 148] width 164 height 13
click at [108, 153] on p "The Epidemiology Program, Sexual Health Investigations and Outreach Program, EM…" at bounding box center [140, 152] width 164 height 20
click at [126, 161] on p "The Epidemiology Program, Sexual Health Investigations and Outreach Program, EM…" at bounding box center [140, 152] width 164 height 20
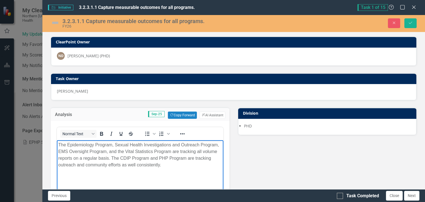
click at [33, 29] on div "Initiative Initiative 3.2.3.1.1 Capture measurable outcomes for all programs. T…" at bounding box center [212, 101] width 425 height 202
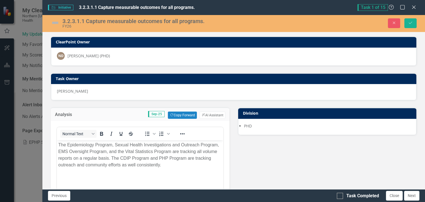
click at [52, 23] on img at bounding box center [55, 22] width 9 height 9
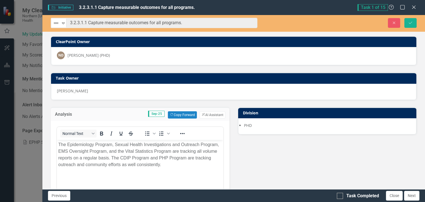
click at [52, 23] on div "Not Defined" at bounding box center [56, 23] width 8 height 8
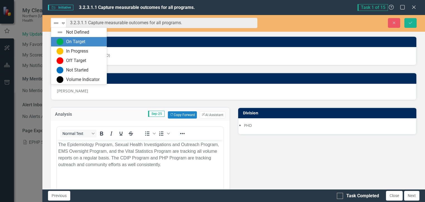
click at [67, 42] on div "On Target" at bounding box center [75, 42] width 19 height 6
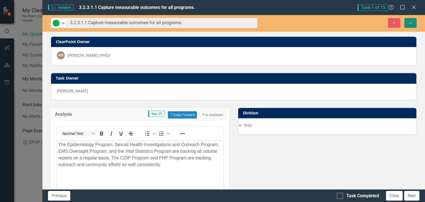
click at [408, 24] on icon "Save" at bounding box center [410, 23] width 5 height 4
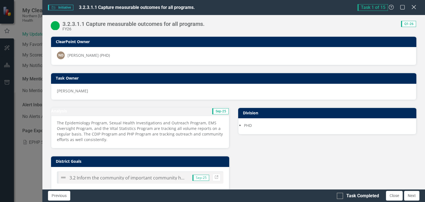
click at [414, 7] on icon at bounding box center [413, 7] width 4 height 4
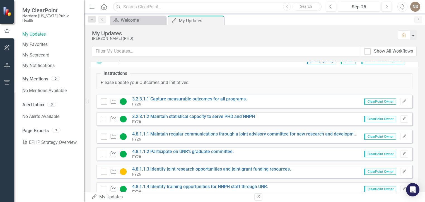
drag, startPoint x: 420, startPoint y: 105, endPoint x: 425, endPoint y: 150, distance: 45.1
click at [424, 150] on html "My ClearPoint Northern Nevada Public Health My Updates My Favorites My Scorecar…" at bounding box center [212, 101] width 425 height 202
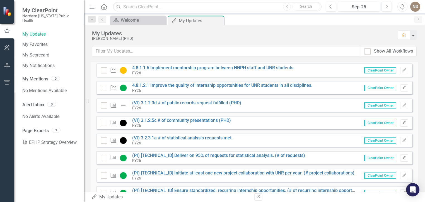
scroll to position [149, 0]
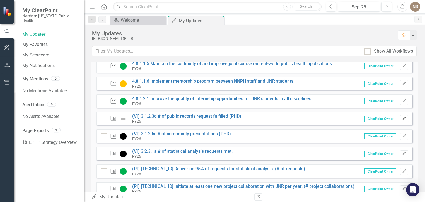
click at [400, 117] on button "Edit" at bounding box center [404, 118] width 8 height 7
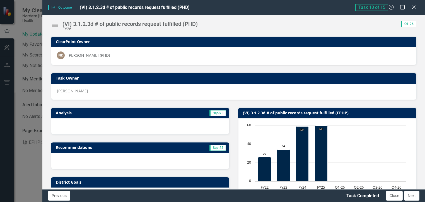
click at [188, 113] on td "Sep-25" at bounding box center [182, 114] width 88 height 8
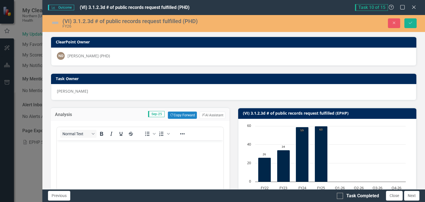
scroll to position [0, 0]
click at [186, 113] on button "Copy Forward Copy Forward" at bounding box center [182, 115] width 29 height 7
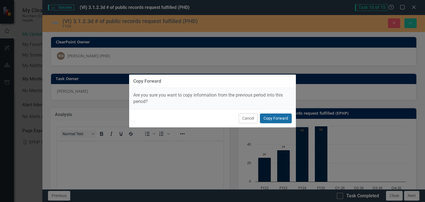
click at [282, 120] on button "Copy Forward" at bounding box center [276, 119] width 32 height 10
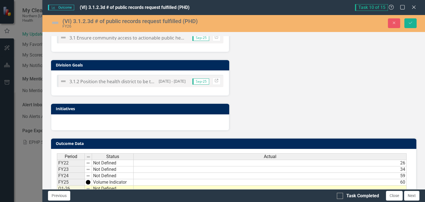
scroll to position [319, 0]
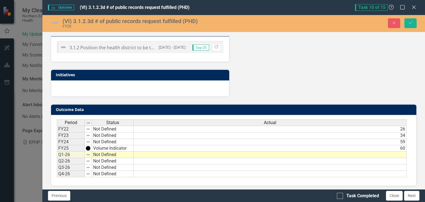
click at [393, 152] on td at bounding box center [269, 155] width 273 height 6
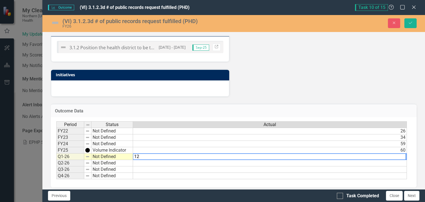
type textarea "12"
click at [373, 97] on div "Outcome Data Last Calculated Period Status Actual FY22 Not Defined 26 FY23 Not …" at bounding box center [234, 142] width 374 height 91
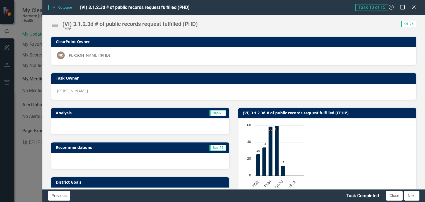
scroll to position [149, 0]
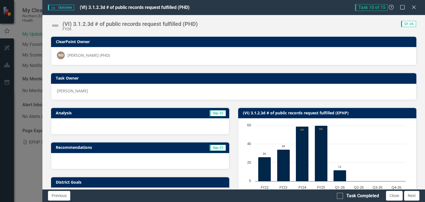
click at [56, 26] on img at bounding box center [55, 25] width 9 height 9
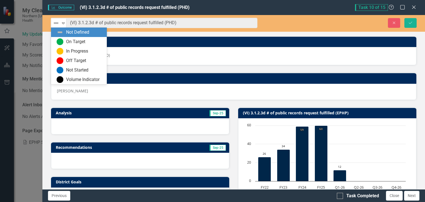
click at [56, 26] on img at bounding box center [56, 23] width 7 height 7
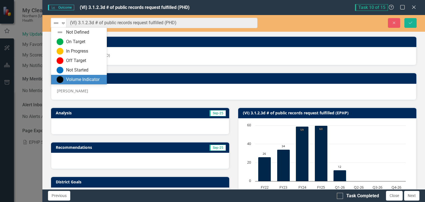
click at [74, 83] on div "Volume Indicator" at bounding box center [79, 79] width 56 height 9
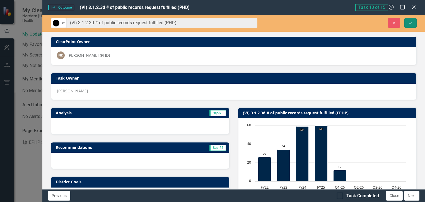
click at [409, 23] on icon "Save" at bounding box center [410, 23] width 5 height 4
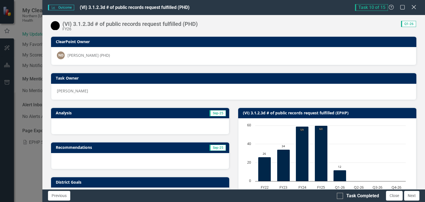
click at [412, 9] on icon at bounding box center [413, 7] width 4 height 4
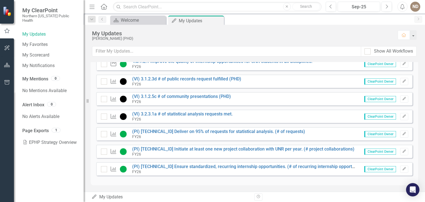
scroll to position [0, 0]
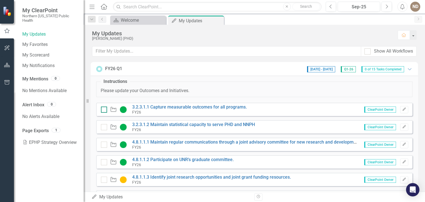
click at [106, 110] on div at bounding box center [104, 110] width 6 height 6
click at [105, 110] on input "checkbox" at bounding box center [103, 109] width 4 height 4
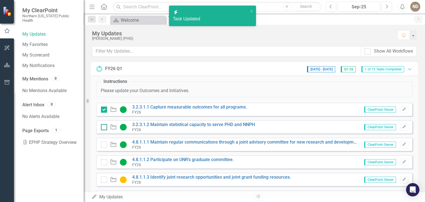
checkbox input "true"
click at [104, 127] on input "checkbox" at bounding box center [103, 126] width 4 height 4
checkbox input "true"
click at [103, 143] on input "checkbox" at bounding box center [103, 144] width 4 height 4
checkbox input "true"
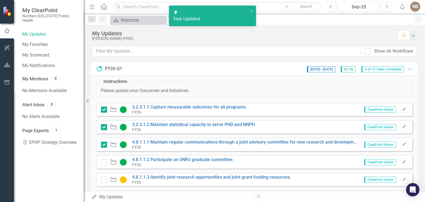
click at [103, 167] on div "Initiative 4.8.1.1.2 Participate on UNR’s graduate committee. FY26 ClearPoint O…" at bounding box center [254, 162] width 316 height 13
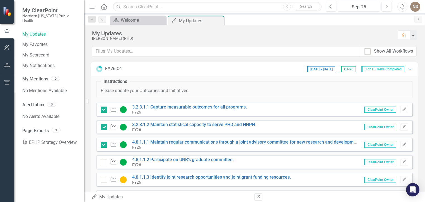
click at [103, 165] on div "Initiative 4.8.1.1.2 Participate on UNR’s graduate committee. FY26" at bounding box center [168, 162] width 135 height 10
click at [105, 161] on div at bounding box center [104, 162] width 6 height 6
click at [105, 161] on input "checkbox" at bounding box center [103, 161] width 4 height 4
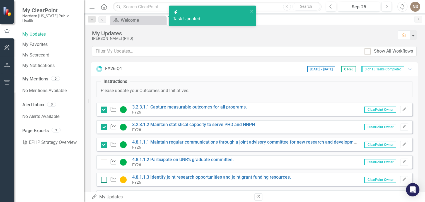
checkbox input "true"
click at [103, 178] on input "checkbox" at bounding box center [103, 179] width 4 height 4
checkbox input "true"
click at [419, 98] on div "FY26 Q1 9/26/25 - 10/31/25 Q1-26 5 of 15 Tasks Completed Expanded Instructions …" at bounding box center [254, 127] width 341 height 130
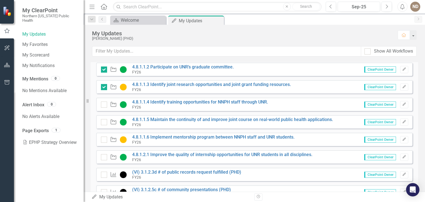
scroll to position [97, 0]
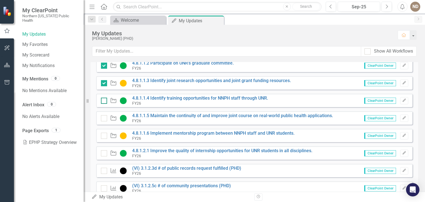
click at [102, 100] on input "checkbox" at bounding box center [103, 100] width 4 height 4
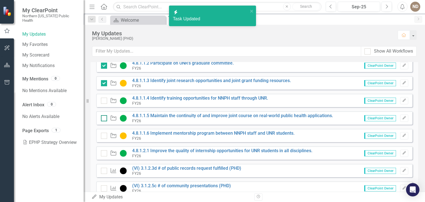
checkbox input "true"
click at [104, 118] on input "checkbox" at bounding box center [103, 117] width 4 height 4
checkbox input "true"
click at [102, 138] on div at bounding box center [104, 136] width 6 height 6
click at [102, 137] on input "checkbox" at bounding box center [103, 135] width 4 height 4
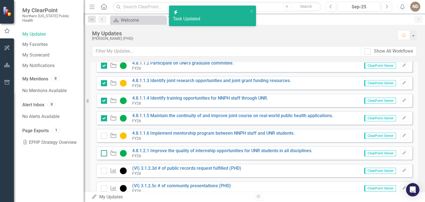
checkbox input "true"
click at [105, 154] on div at bounding box center [104, 153] width 6 height 6
click at [105, 154] on input "checkbox" at bounding box center [103, 152] width 4 height 4
checkbox input "true"
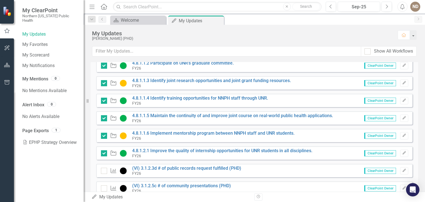
click at [104, 174] on div "Outcome (VI) 3.1.2.3d # of public records request fulfilled (PHD) FY26" at bounding box center [172, 171] width 143 height 10
click at [104, 172] on div at bounding box center [104, 171] width 6 height 6
click at [104, 172] on input "checkbox" at bounding box center [103, 170] width 4 height 4
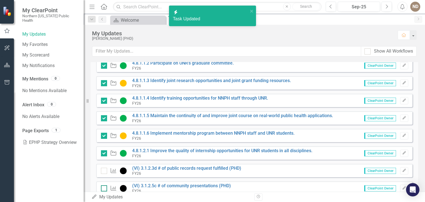
checkbox input "true"
click at [106, 188] on div at bounding box center [104, 189] width 6 height 6
click at [105, 188] on input "checkbox" at bounding box center [103, 188] width 4 height 4
checkbox input "true"
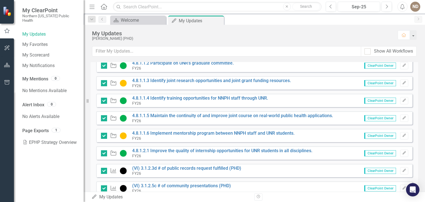
scroll to position [186, 0]
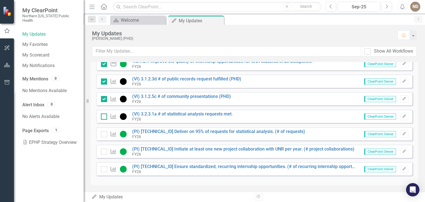
click at [105, 119] on div at bounding box center [104, 117] width 6 height 6
click at [105, 117] on input "checkbox" at bounding box center [103, 116] width 4 height 4
checkbox input "false"
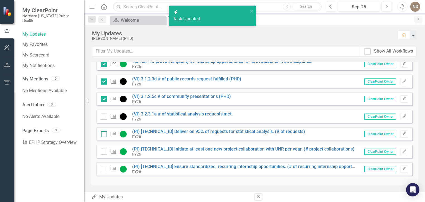
click at [103, 136] on div at bounding box center [104, 134] width 6 height 6
click at [103, 135] on input "checkbox" at bounding box center [103, 133] width 4 height 4
checkbox input "false"
checkbox input "true"
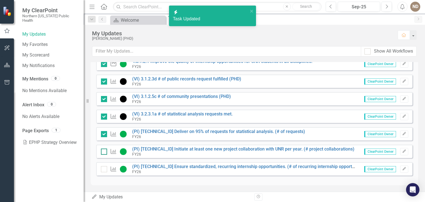
click at [103, 150] on input "checkbox" at bounding box center [103, 151] width 4 height 4
checkbox input "true"
click at [102, 166] on input "checkbox" at bounding box center [103, 168] width 4 height 4
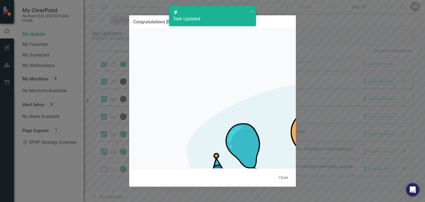
checkbox input "true"
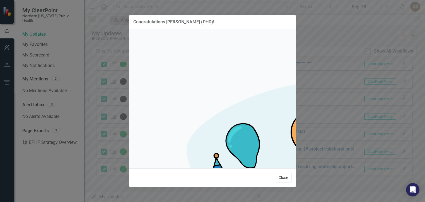
click at [281, 173] on button "Close" at bounding box center [283, 178] width 17 height 10
